Goal: Task Accomplishment & Management: Manage account settings

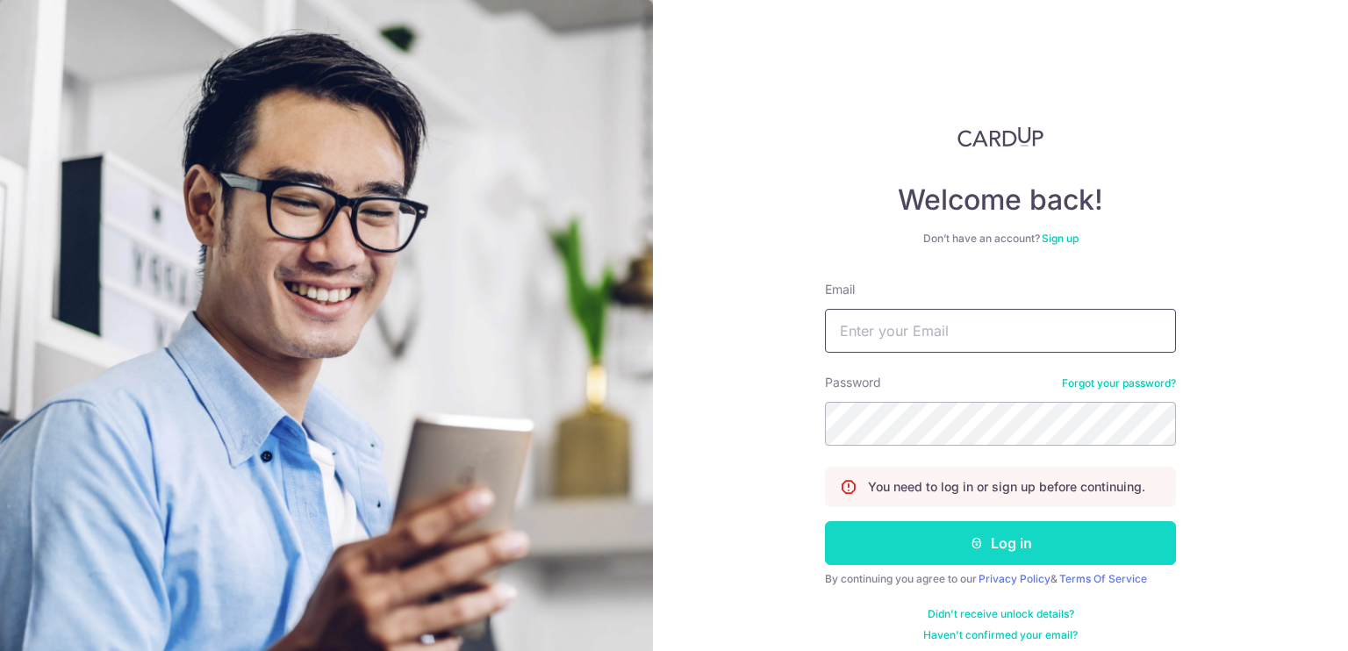
type input "[EMAIL_ADDRESS][DOMAIN_NAME]"
click at [972, 541] on icon "submit" at bounding box center [977, 543] width 14 height 14
